Goal: Task Accomplishment & Management: Manage account settings

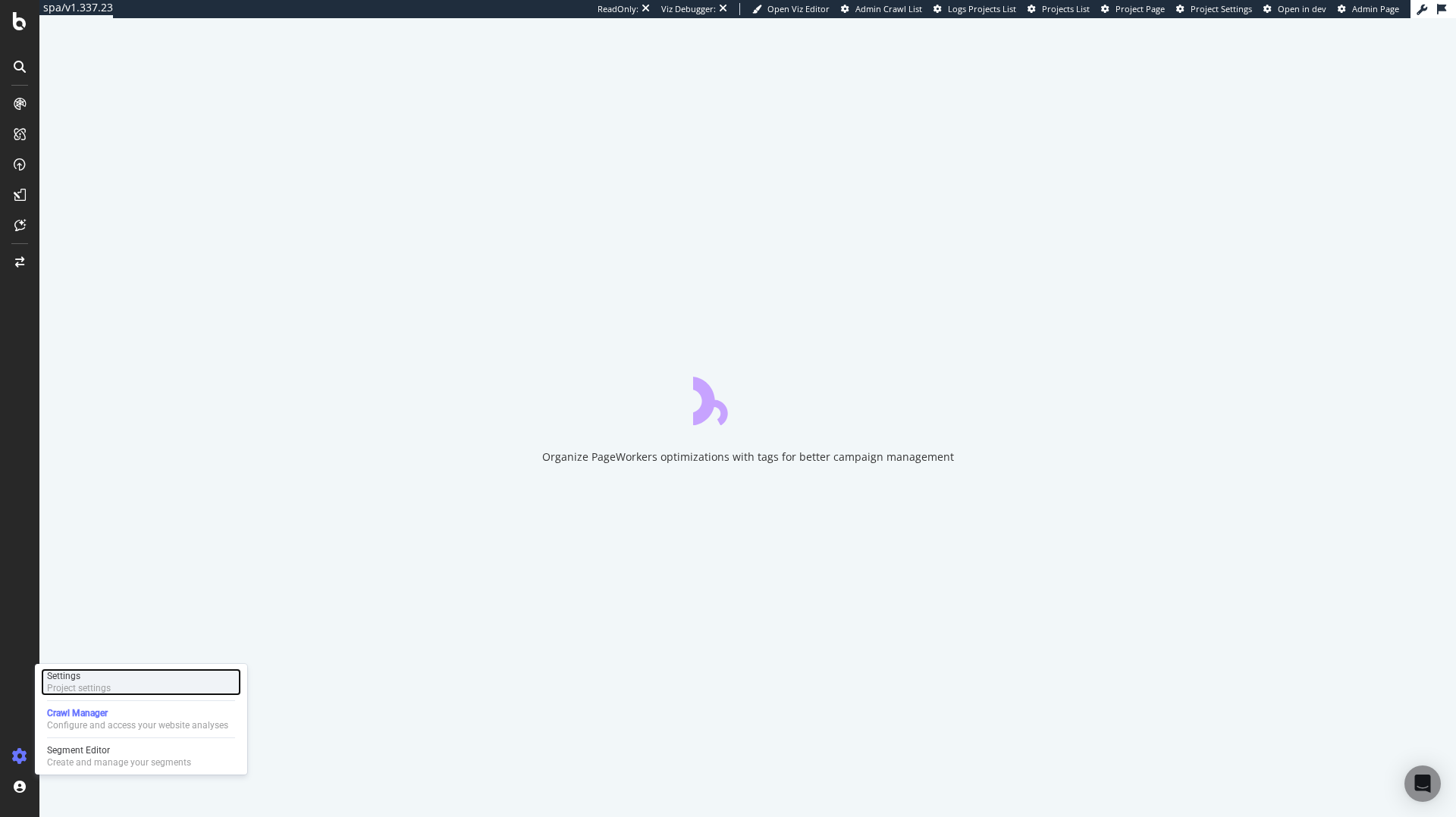
click at [87, 686] on div "Project settings" at bounding box center [79, 688] width 64 height 12
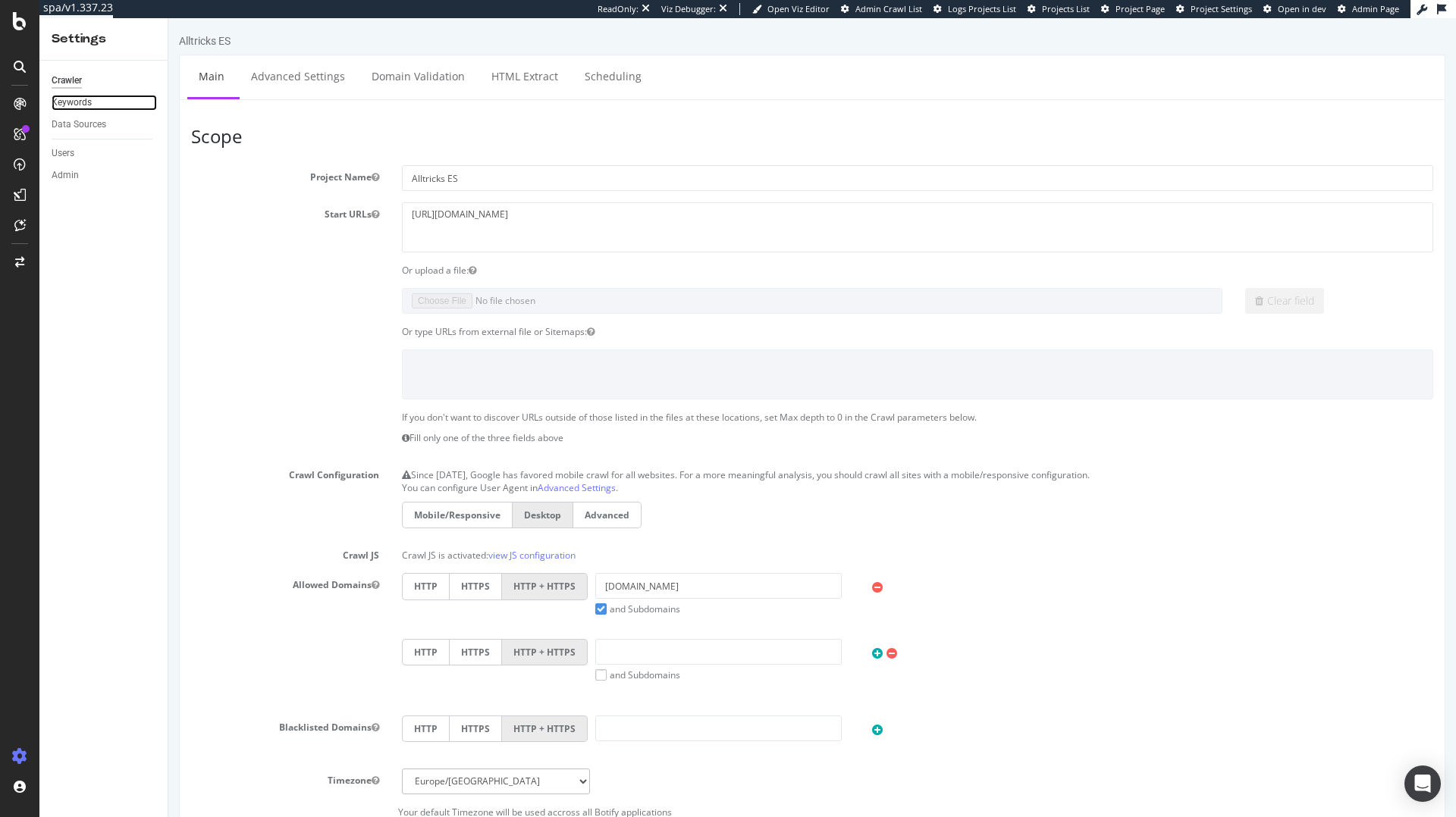
click at [92, 104] on link "Keywords" at bounding box center [104, 102] width 106 height 16
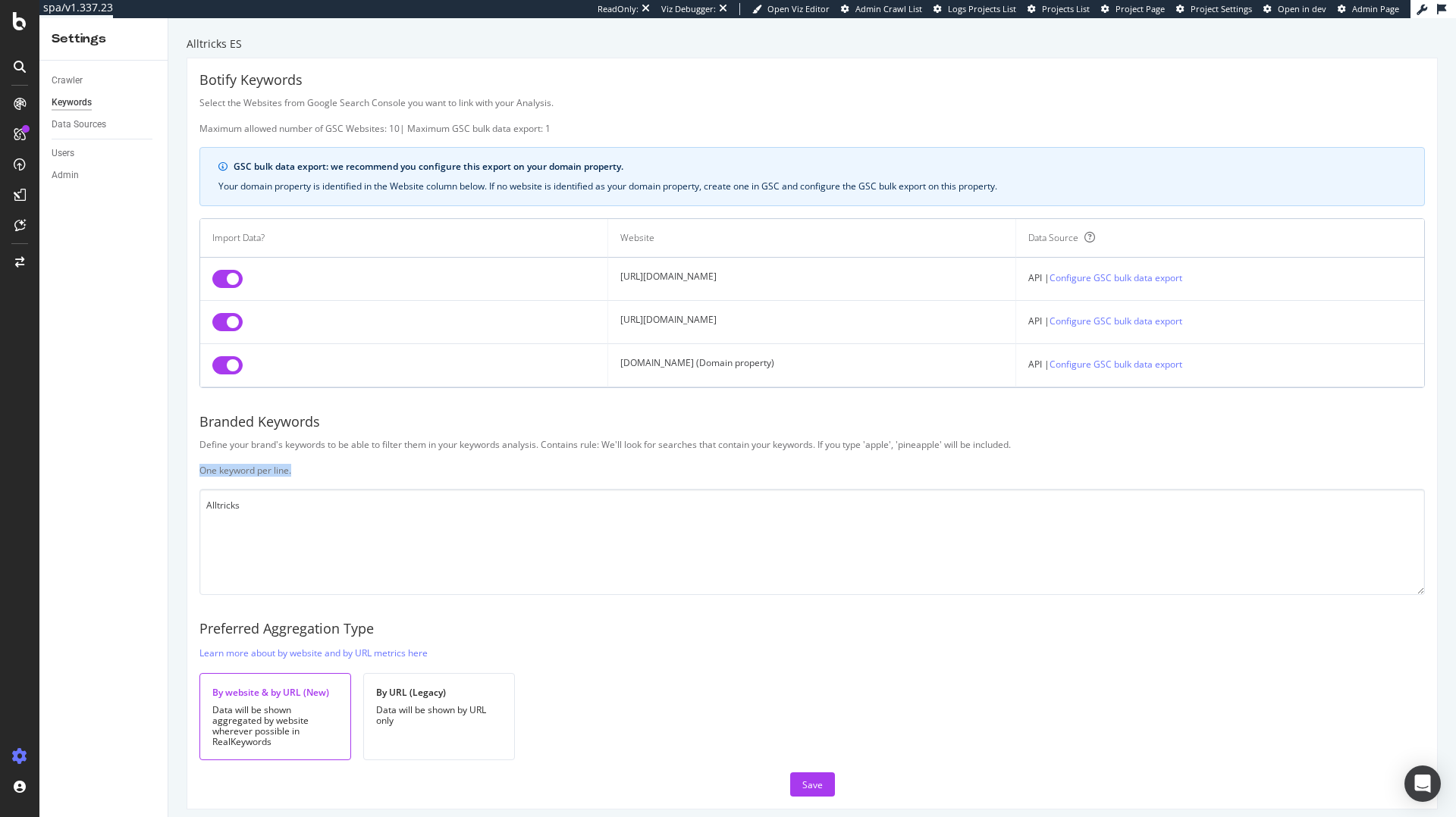
drag, startPoint x: 302, startPoint y: 471, endPoint x: 201, endPoint y: 470, distance: 101.0
click at [201, 470] on div "Define your brand's keywords to be able to filter them in your keywords analysi…" at bounding box center [812, 458] width 1225 height 38
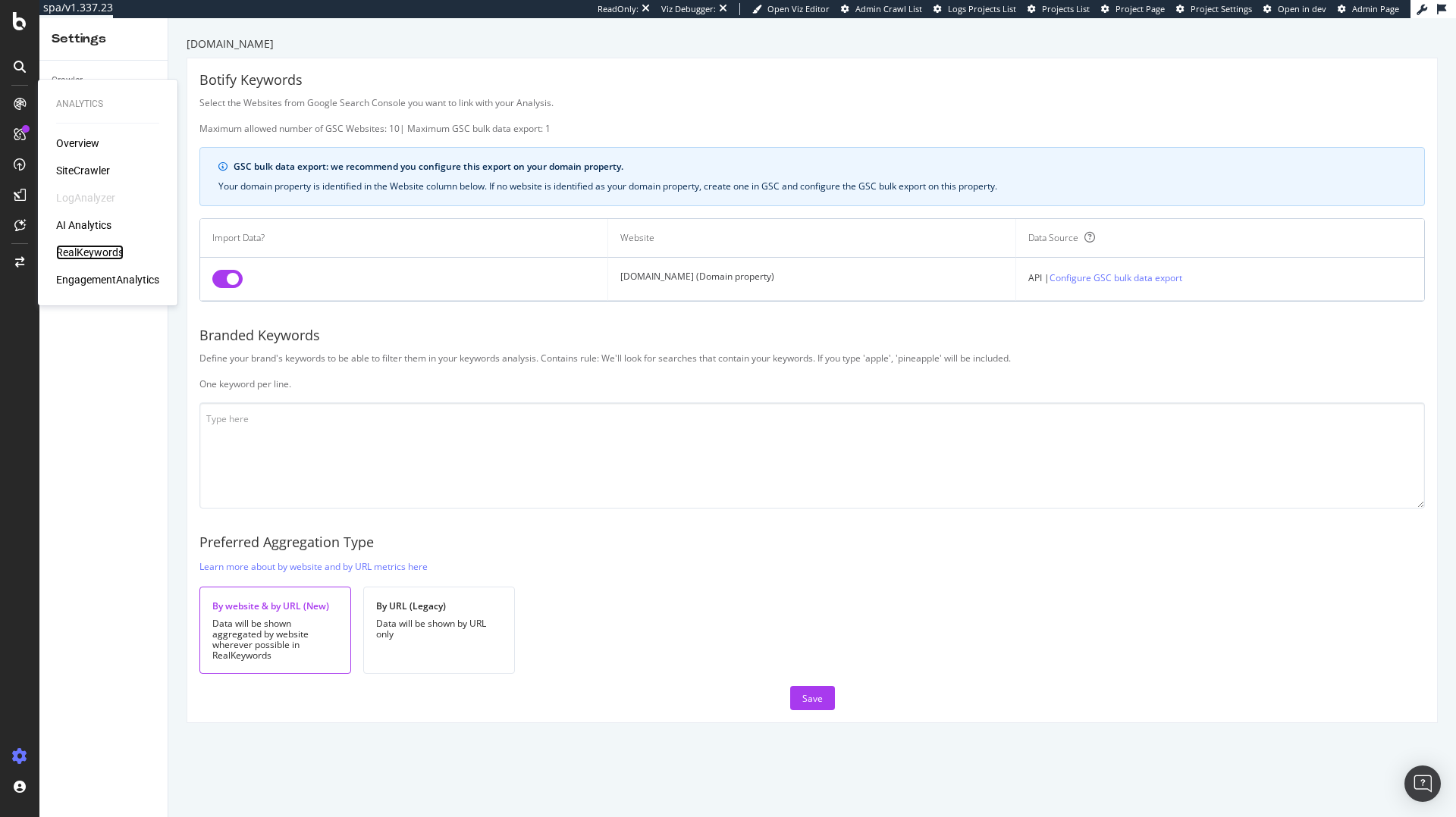
click at [77, 250] on div "RealKeywords" at bounding box center [90, 252] width 67 height 15
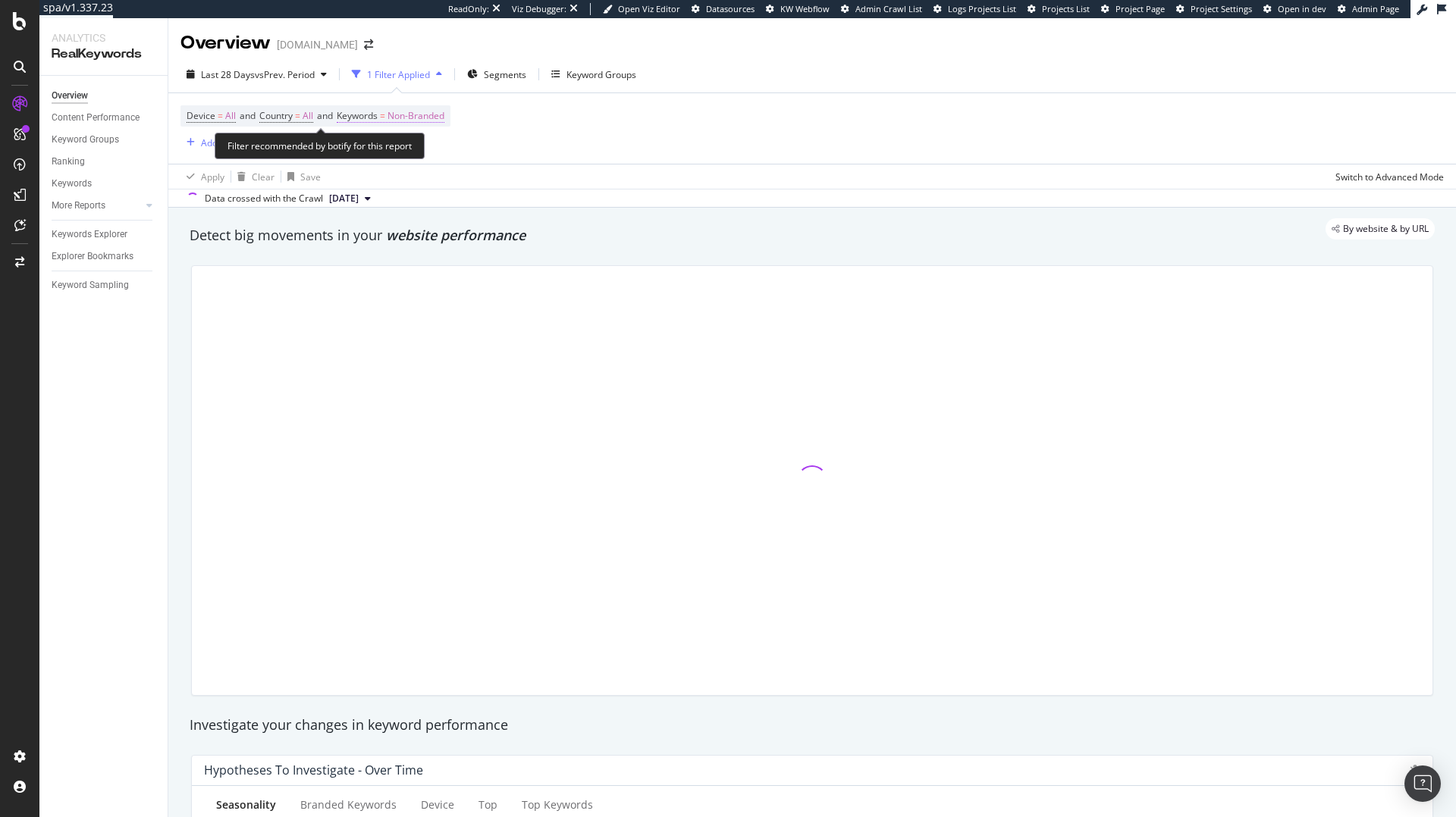
click at [387, 114] on span "Keywords = Non-Branded" at bounding box center [391, 115] width 108 height 14
click at [395, 150] on span "Non-Branded" at bounding box center [390, 151] width 63 height 13
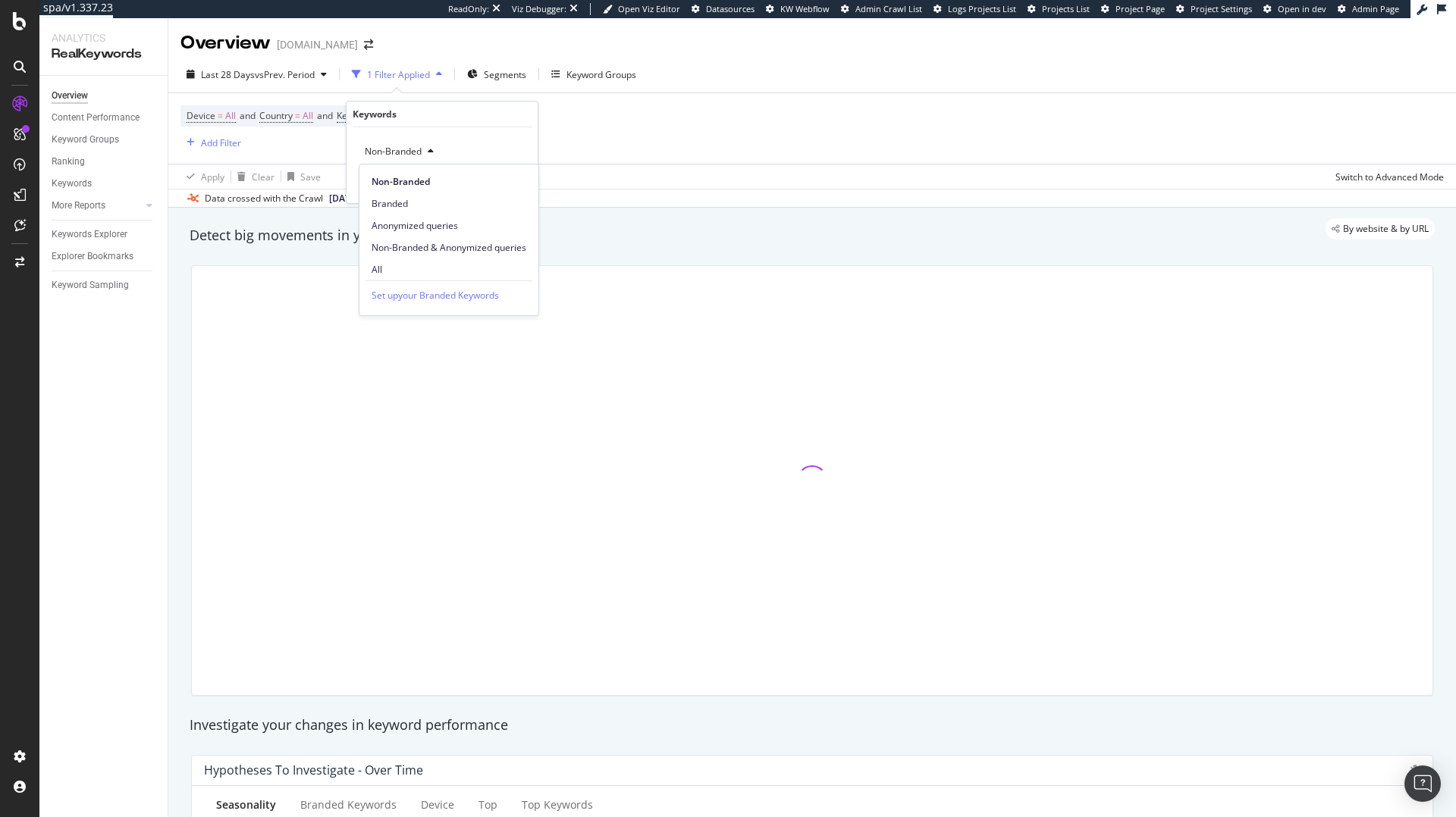
click at [650, 135] on div "Device = All and Country = All and Keywords = Non-Branded Add Filter" at bounding box center [812, 129] width 1264 height 70
